Goal: Check status: Check status

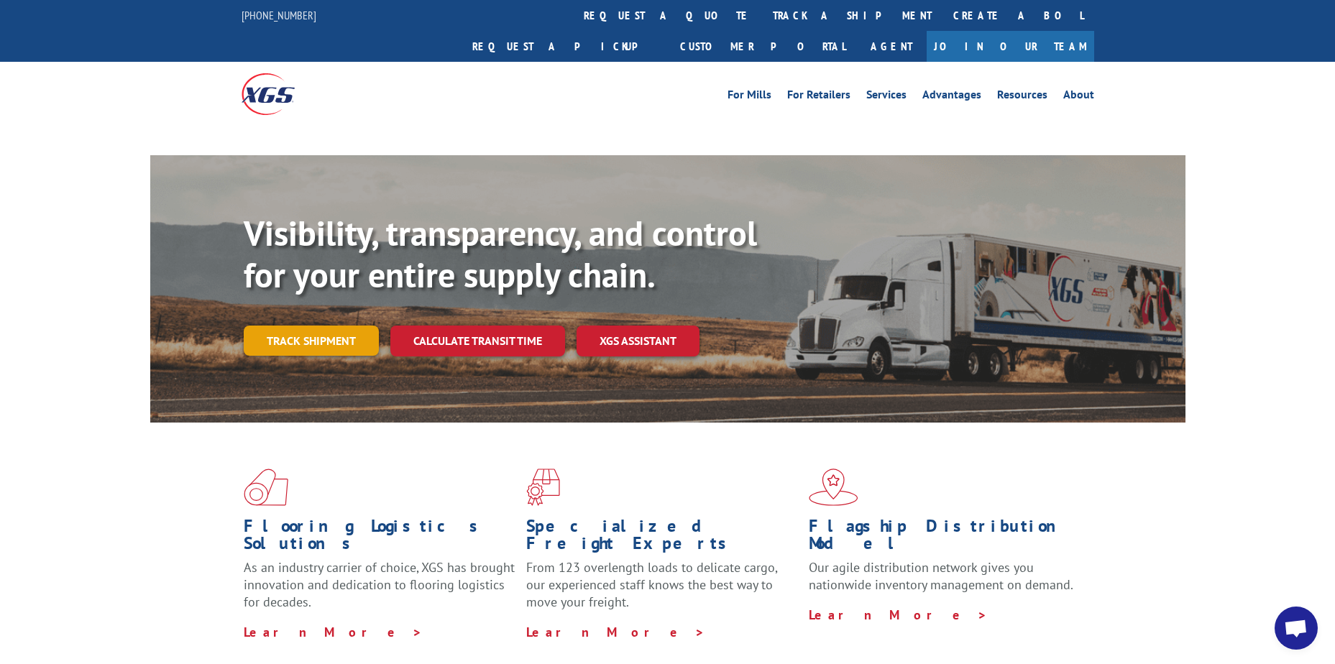
click at [291, 326] on link "Track shipment" at bounding box center [311, 341] width 135 height 30
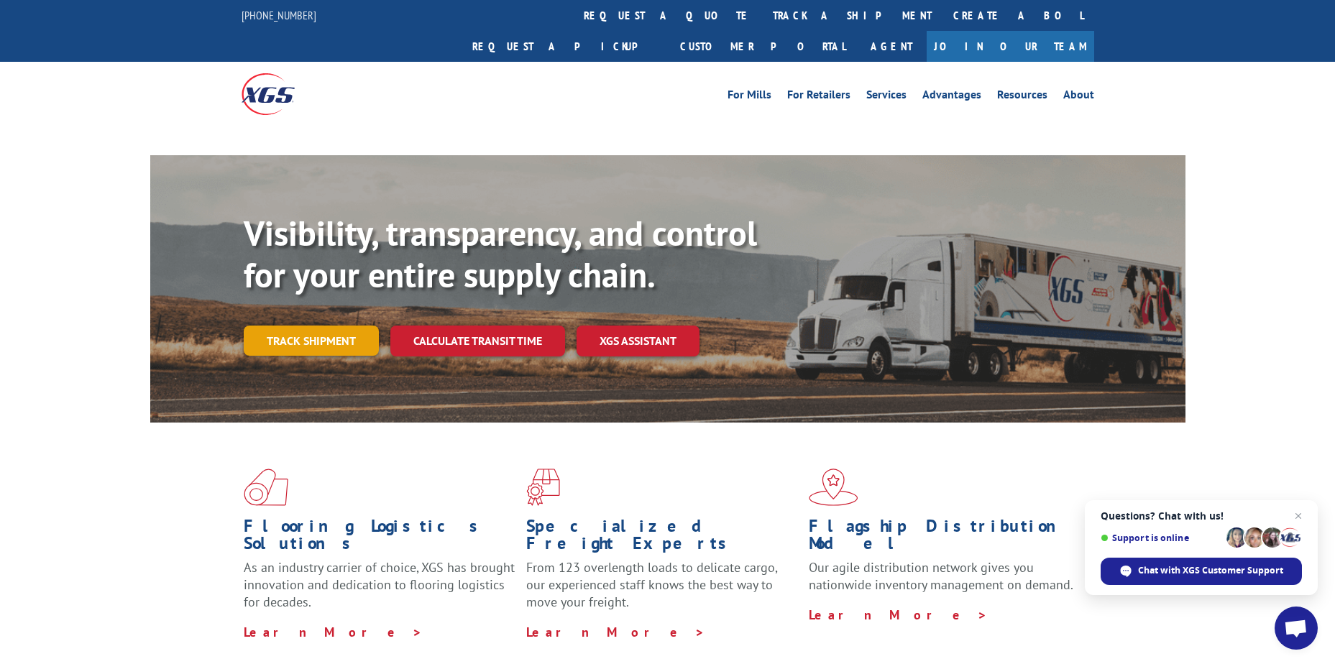
click at [368, 326] on link "Track shipment" at bounding box center [311, 341] width 135 height 30
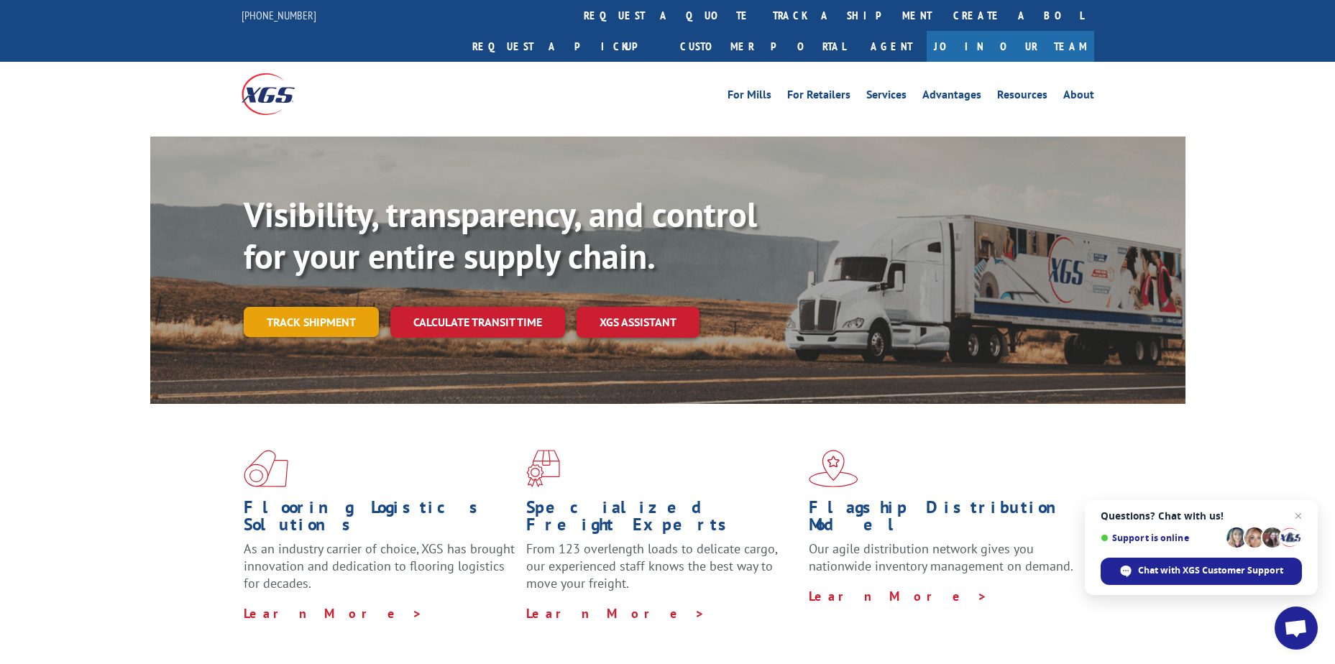
click at [345, 307] on link "Track shipment" at bounding box center [311, 322] width 135 height 30
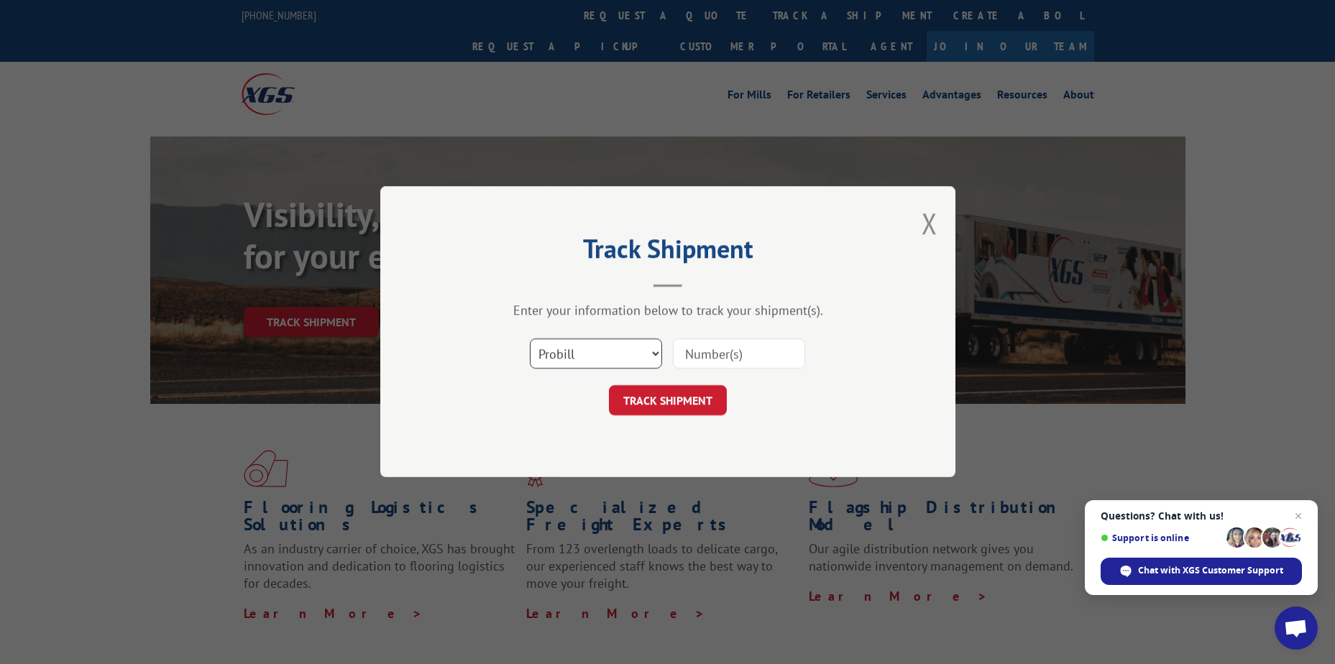
click at [594, 349] on select "Select category... Probill BOL PO" at bounding box center [596, 354] width 132 height 30
click at [740, 360] on input at bounding box center [739, 354] width 132 height 30
type input "65825830"
click at [721, 412] on button "TRACK SHIPMENT" at bounding box center [668, 401] width 118 height 30
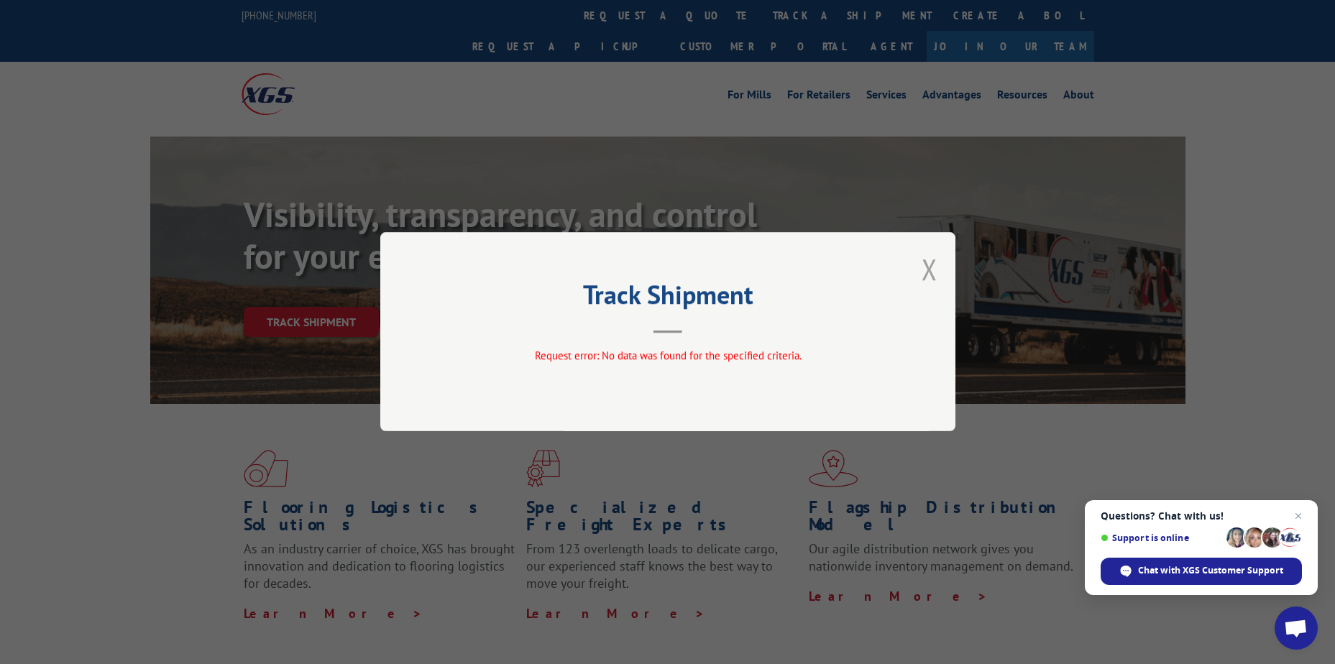
click at [930, 257] on button "Close modal" at bounding box center [930, 269] width 16 height 38
